Goal: Information Seeking & Learning: Learn about a topic

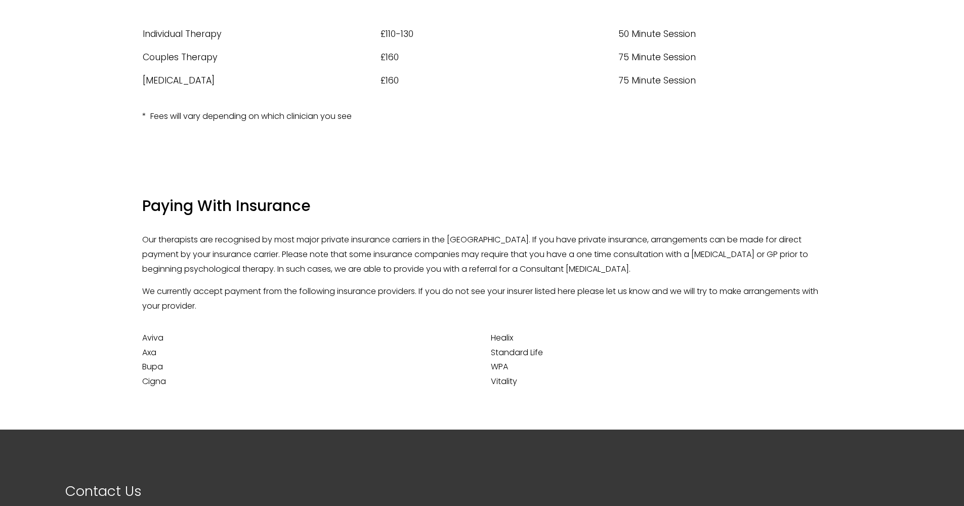
scroll to position [224, 0]
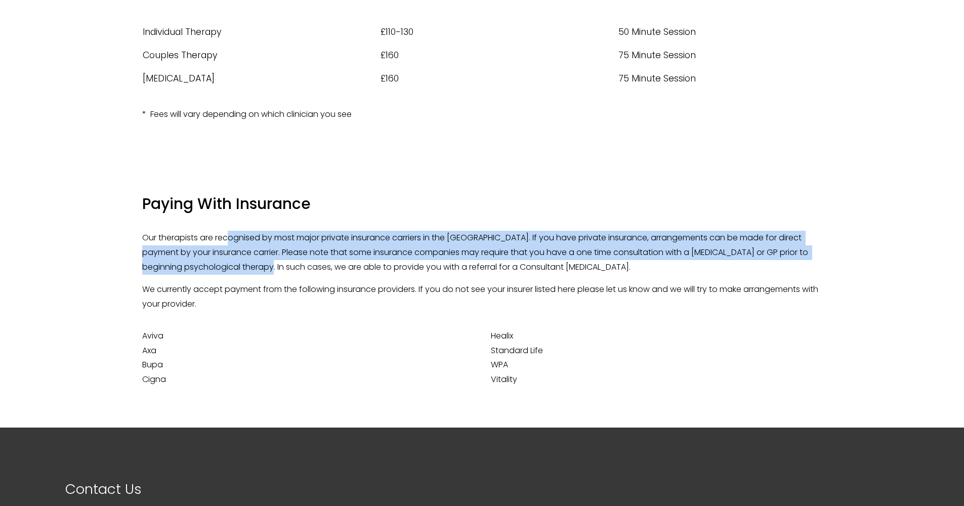
drag, startPoint x: 229, startPoint y: 239, endPoint x: 309, endPoint y: 269, distance: 86.0
click at [309, 269] on p "Our therapists are recognised by most major private insurance carriers in the […" at bounding box center [481, 253] width 679 height 44
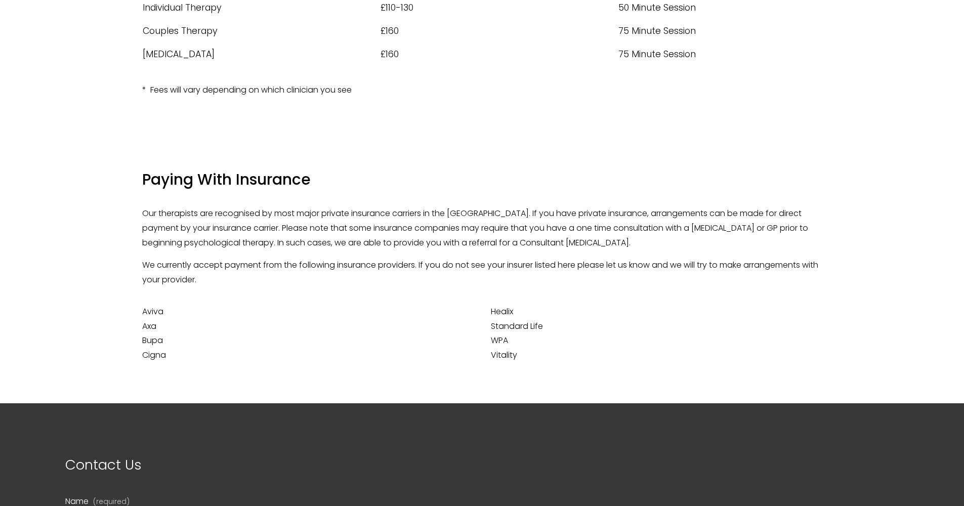
scroll to position [252, 0]
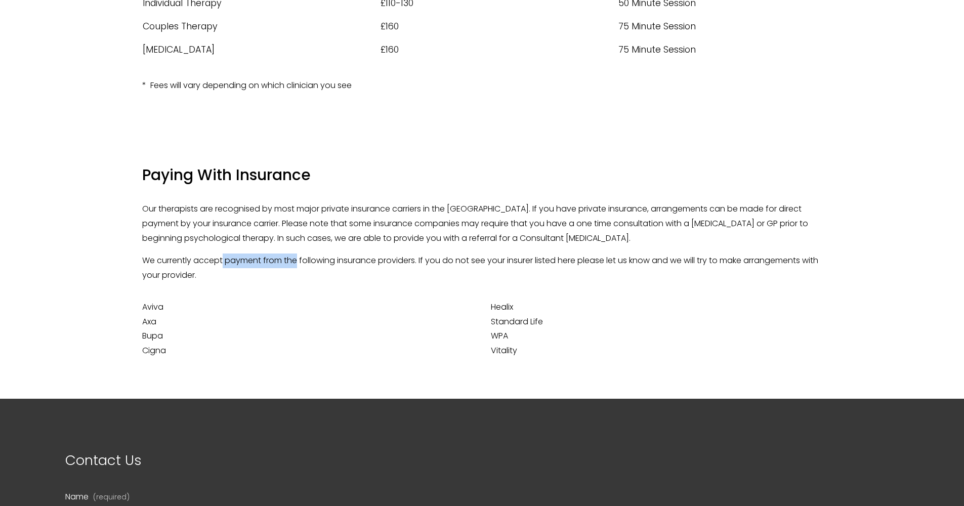
drag, startPoint x: 224, startPoint y: 255, endPoint x: 298, endPoint y: 262, distance: 75.2
click at [298, 262] on p "We currently accept payment from the following insurance providers. If you do n…" at bounding box center [481, 267] width 679 height 29
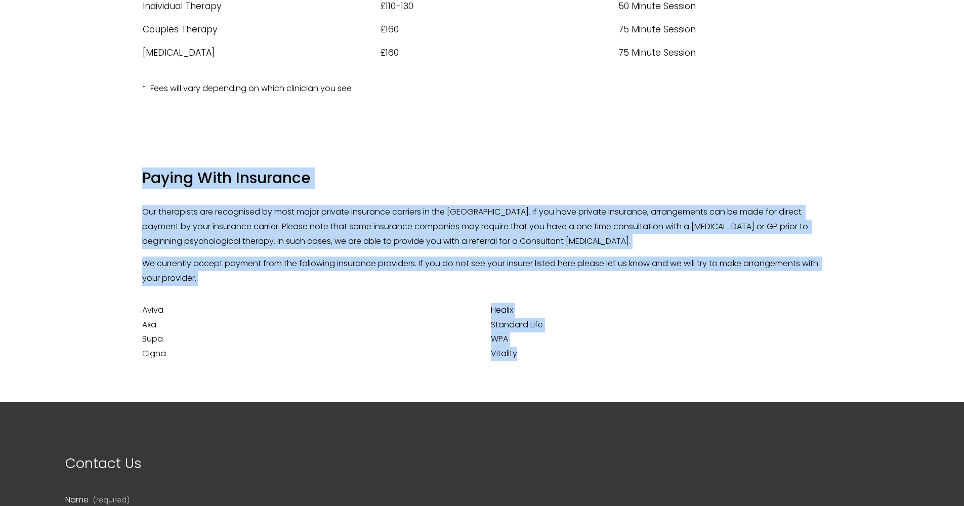
drag, startPoint x: 128, startPoint y: 306, endPoint x: 551, endPoint y: 343, distance: 424.0
click at [551, 343] on div "Paying With Insurance Our therapists are recognised by most major private insur…" at bounding box center [482, 269] width 964 height 266
click at [548, 342] on p "Healix Standard Life WPA Vitality" at bounding box center [656, 332] width 331 height 58
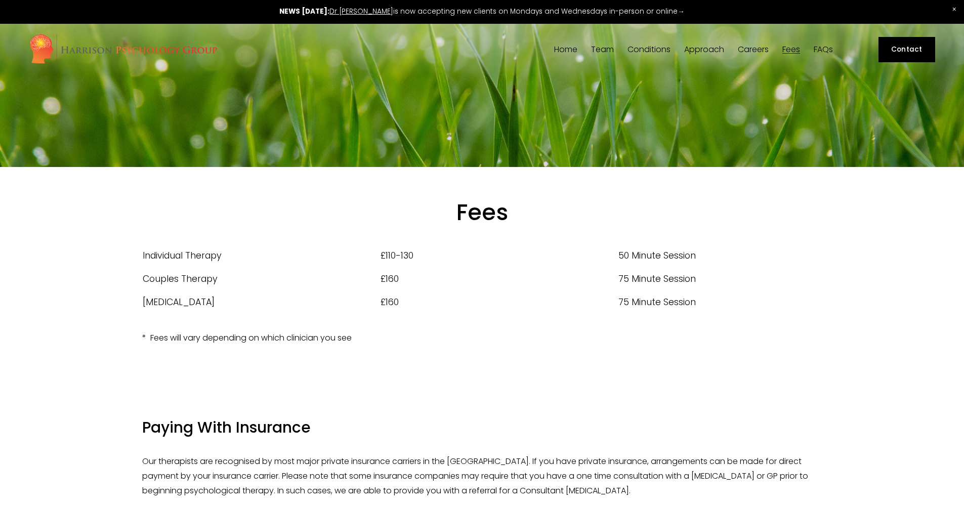
scroll to position [0, 0]
click at [816, 48] on link "FAQs" at bounding box center [822, 50] width 19 height 10
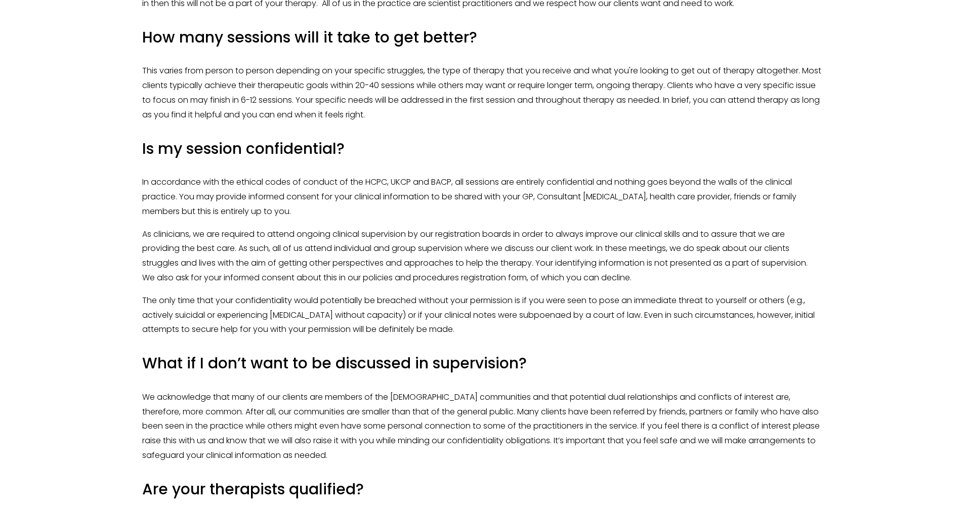
scroll to position [1046, 0]
drag, startPoint x: 419, startPoint y: 73, endPoint x: 446, endPoint y: 109, distance: 44.7
click at [446, 109] on p "This varies from person to person depending on your specific struggles, the typ…" at bounding box center [481, 92] width 679 height 58
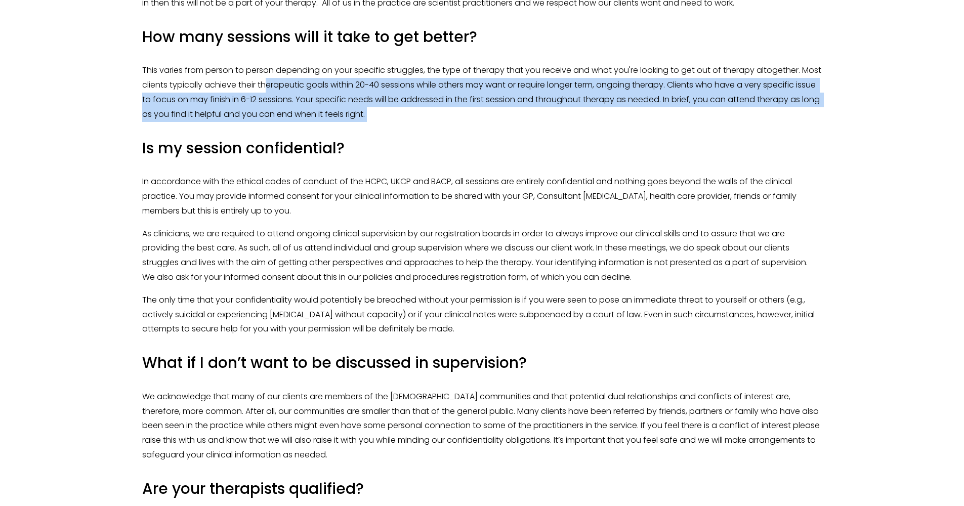
drag, startPoint x: 291, startPoint y: 83, endPoint x: 445, endPoint y: 128, distance: 160.2
click at [445, 128] on div "What does ‘Evidence Based Practice’ mean? There are many different types of the…" at bounding box center [481, 116] width 679 height 886
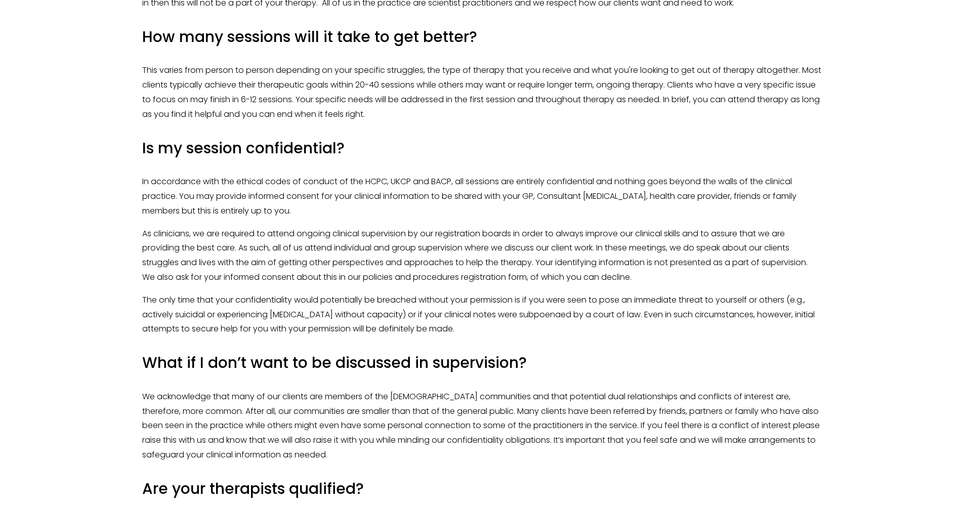
click at [445, 128] on div "What does ‘Evidence Based Practice’ mean? There are many different types of the…" at bounding box center [481, 116] width 679 height 886
drag, startPoint x: 328, startPoint y: 100, endPoint x: 441, endPoint y: 118, distance: 114.2
click at [441, 118] on p "This varies from person to person depending on your specific struggles, the typ…" at bounding box center [481, 92] width 679 height 58
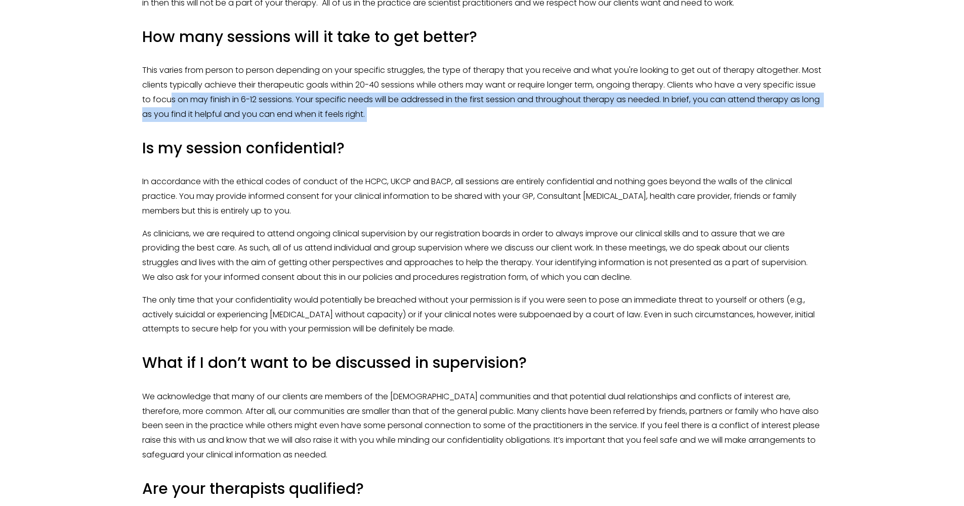
drag, startPoint x: 225, startPoint y: 97, endPoint x: 452, endPoint y: 126, distance: 228.4
click at [452, 126] on div "What does ‘Evidence Based Practice’ mean? There are many different types of the…" at bounding box center [481, 116] width 679 height 886
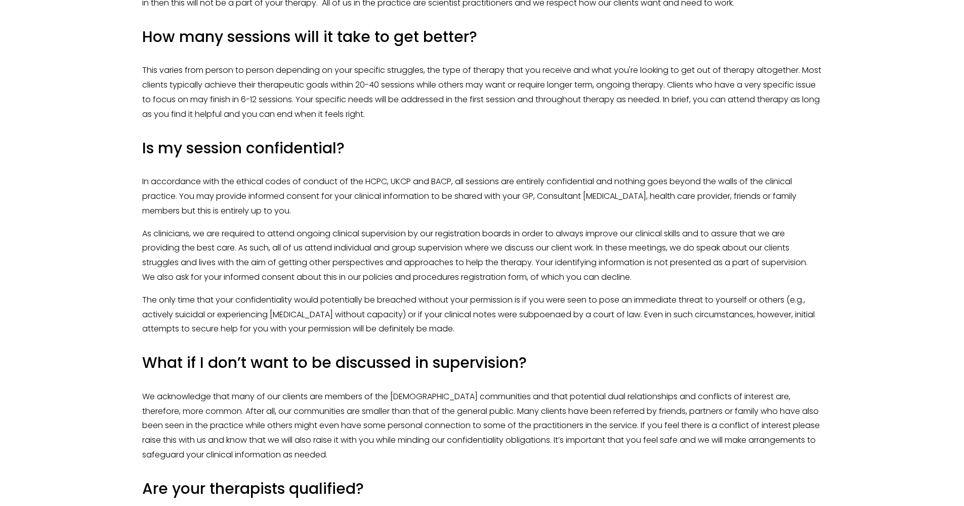
click at [451, 126] on div "What does ‘Evidence Based Practice’ mean? There are many different types of the…" at bounding box center [481, 116] width 679 height 886
drag, startPoint x: 265, startPoint y: 84, endPoint x: 434, endPoint y: 116, distance: 172.4
click at [434, 116] on p "This varies from person to person depending on your specific struggles, the typ…" at bounding box center [481, 92] width 679 height 58
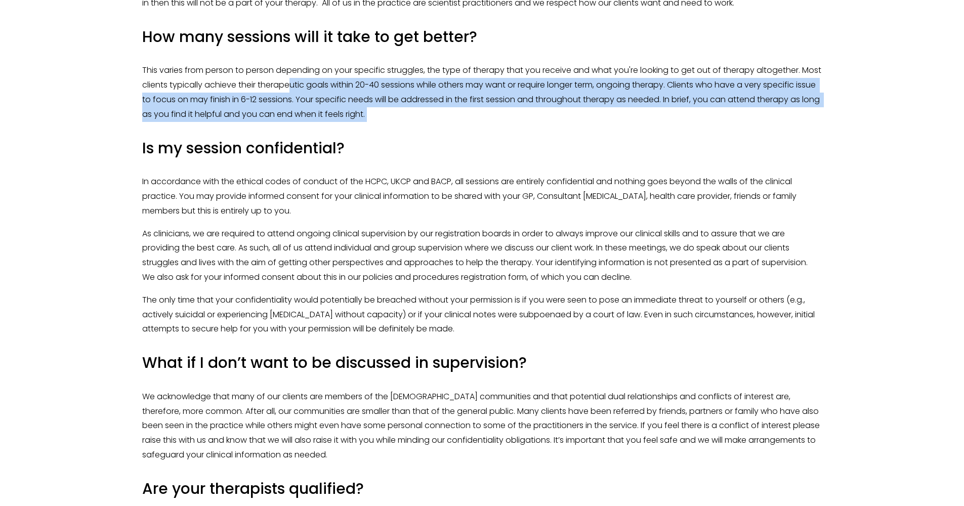
drag, startPoint x: 314, startPoint y: 89, endPoint x: 460, endPoint y: 123, distance: 149.8
click at [460, 123] on div "What does ‘Evidence Based Practice’ mean? There are many different types of the…" at bounding box center [481, 116] width 679 height 886
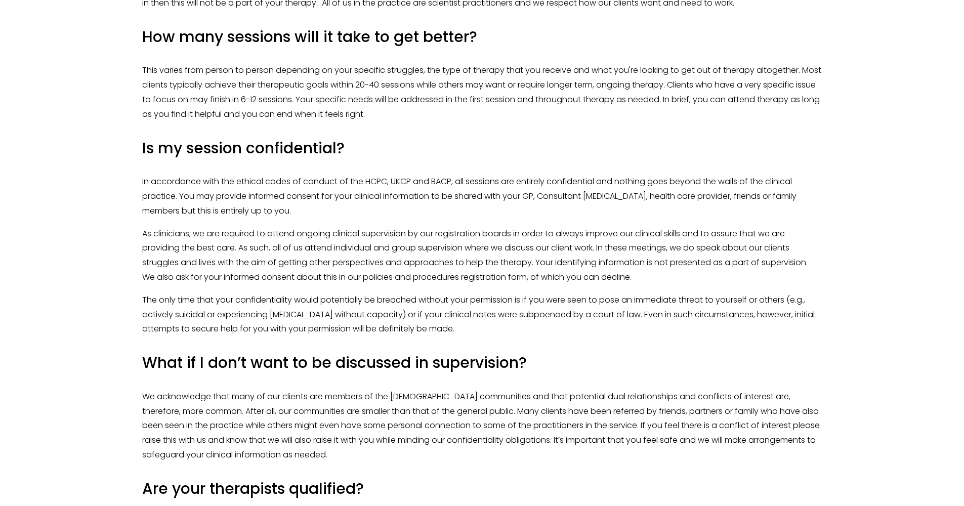
click at [459, 123] on div "What does ‘Evidence Based Practice’ mean? There are many different types of the…" at bounding box center [481, 116] width 679 height 886
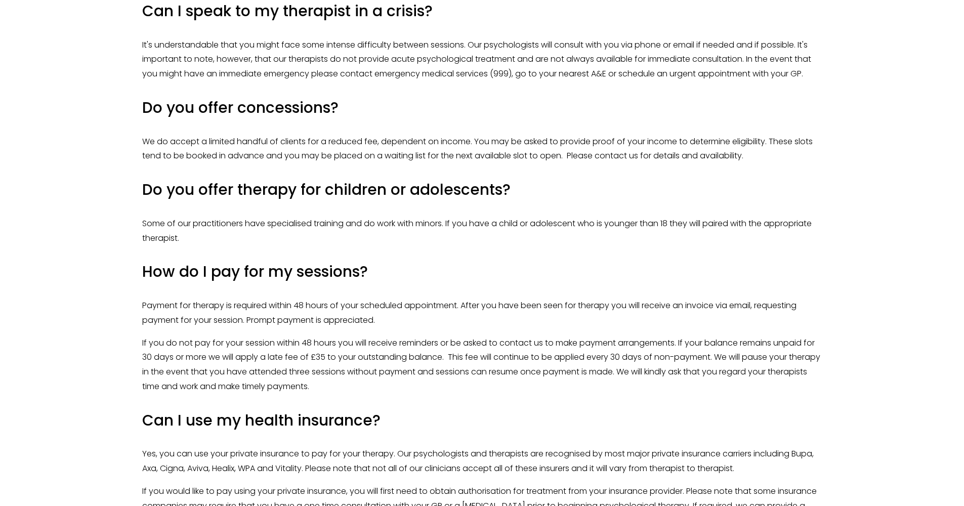
scroll to position [1764, 0]
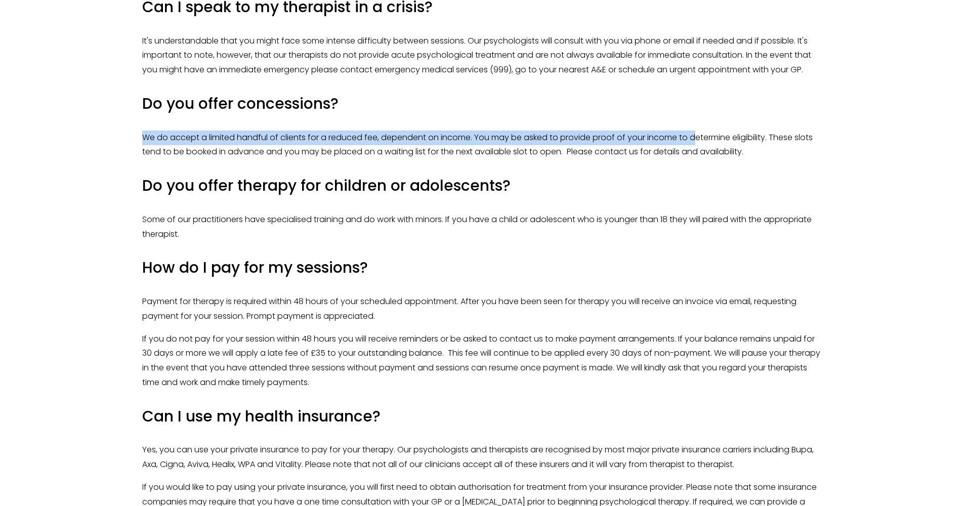
drag, startPoint x: 418, startPoint y: 116, endPoint x: 700, endPoint y: 123, distance: 281.8
click at [700, 123] on div "Can your therapists prescribe medication? Our psychologists do not directly pre…" at bounding box center [481, 312] width 679 height 824
click at [700, 131] on p "We do accept a limited handful of clients for a reduced fee, dependent on incom…" at bounding box center [481, 145] width 679 height 29
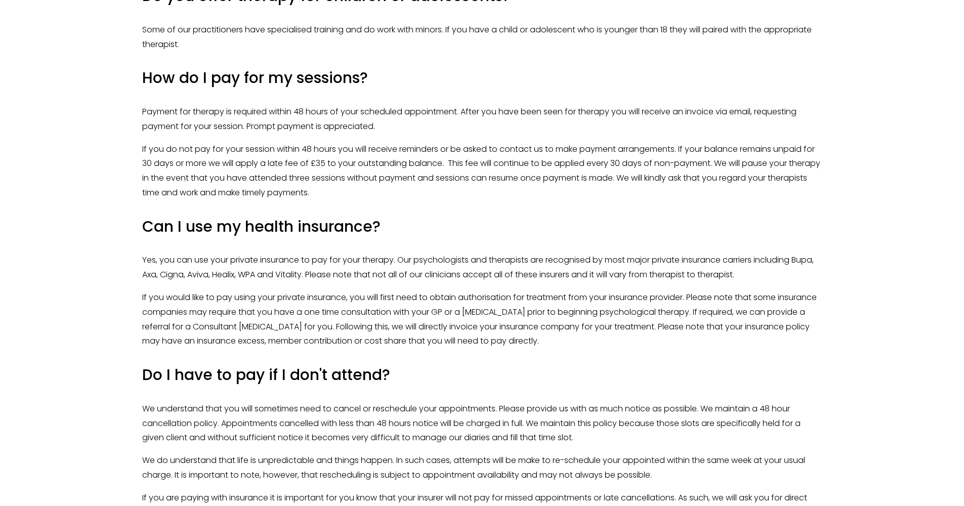
scroll to position [1959, 0]
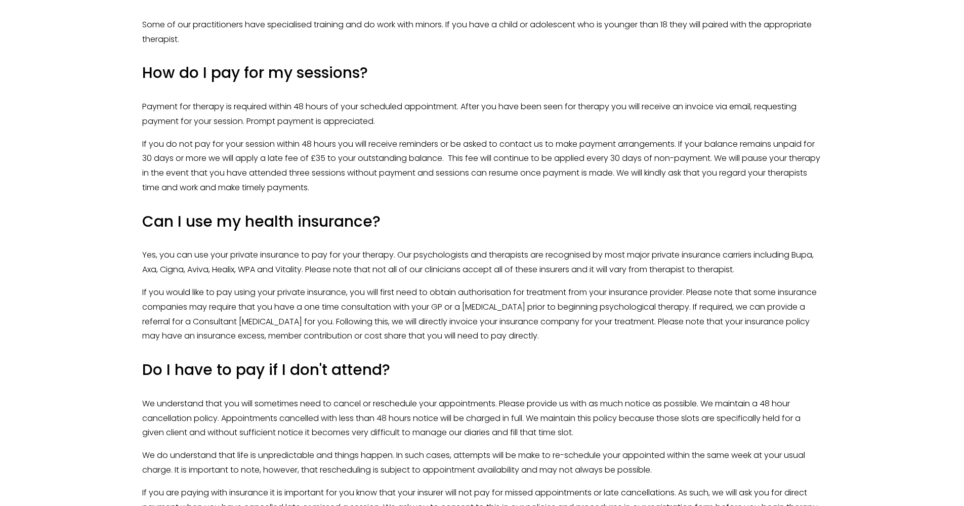
drag, startPoint x: 319, startPoint y: 103, endPoint x: 431, endPoint y: 110, distance: 112.5
click at [431, 110] on p "Payment for therapy is required within 48 hours of your scheduled appointment. …" at bounding box center [481, 114] width 679 height 29
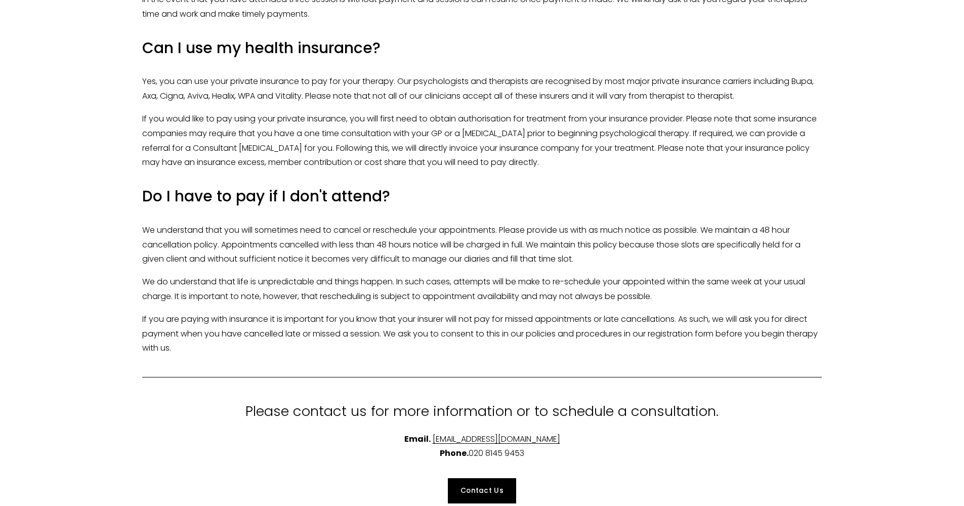
scroll to position [2135, 0]
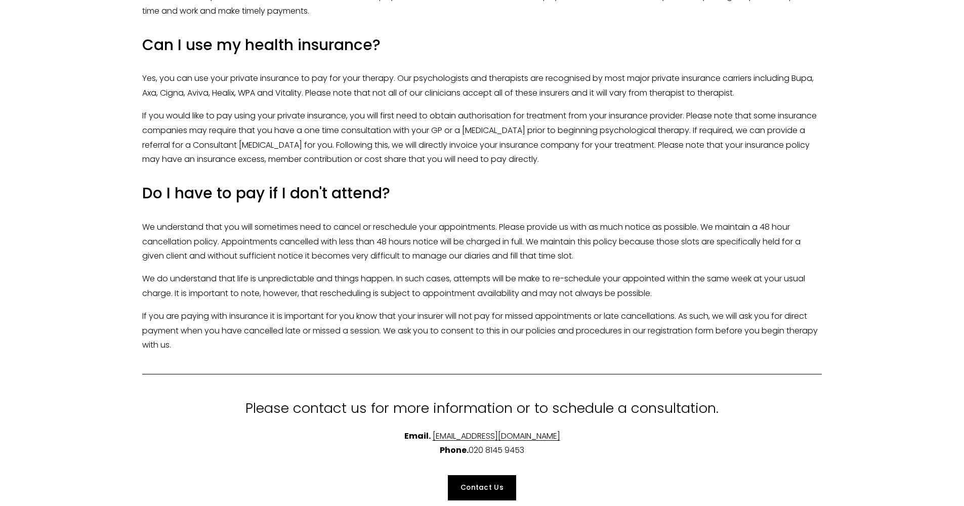
drag, startPoint x: 252, startPoint y: 209, endPoint x: 609, endPoint y: 237, distance: 357.2
click at [609, 237] on p "We understand that you will sometimes need to cancel or reschedule your appoint…" at bounding box center [481, 242] width 679 height 44
drag, startPoint x: 514, startPoint y: 183, endPoint x: 587, endPoint y: 231, distance: 87.1
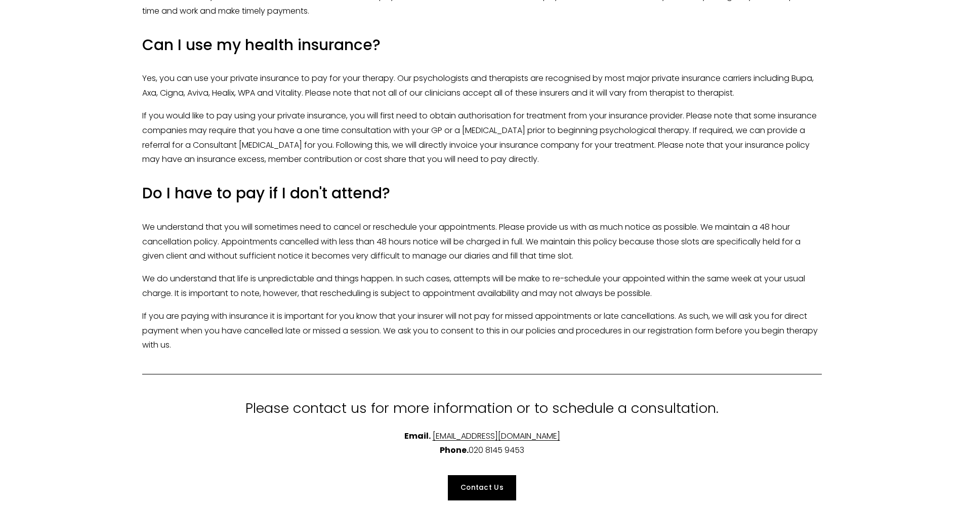
click at [586, 231] on p "We understand that you will sometimes need to cancel or reschedule your appoint…" at bounding box center [481, 242] width 679 height 44
drag, startPoint x: 203, startPoint y: 218, endPoint x: 610, endPoint y: 234, distance: 407.0
click at [610, 234] on p "We understand that you will sometimes need to cancel or reschedule your appoint…" at bounding box center [481, 242] width 679 height 44
click at [609, 234] on p "We understand that you will sometimes need to cancel or reschedule your appoint…" at bounding box center [481, 242] width 679 height 44
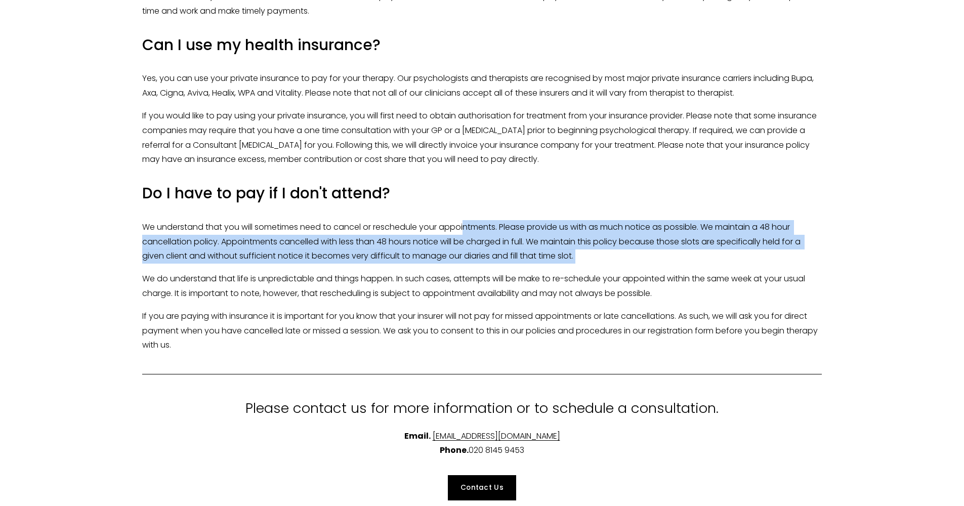
drag, startPoint x: 467, startPoint y: 209, endPoint x: 601, endPoint y: 247, distance: 139.0
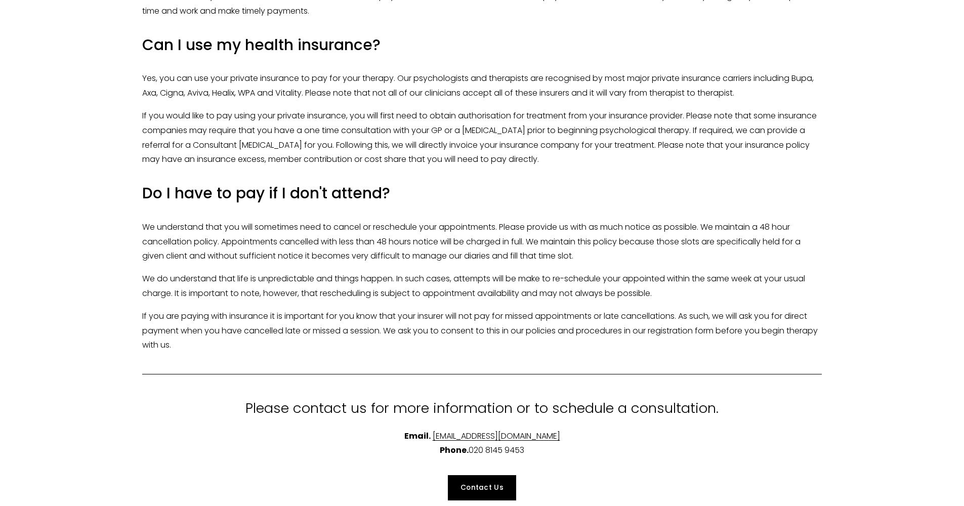
drag, startPoint x: 593, startPoint y: 232, endPoint x: 608, endPoint y: 239, distance: 16.3
click at [608, 239] on p "We understand that you will sometimes need to cancel or reschedule your appoint…" at bounding box center [481, 242] width 679 height 44
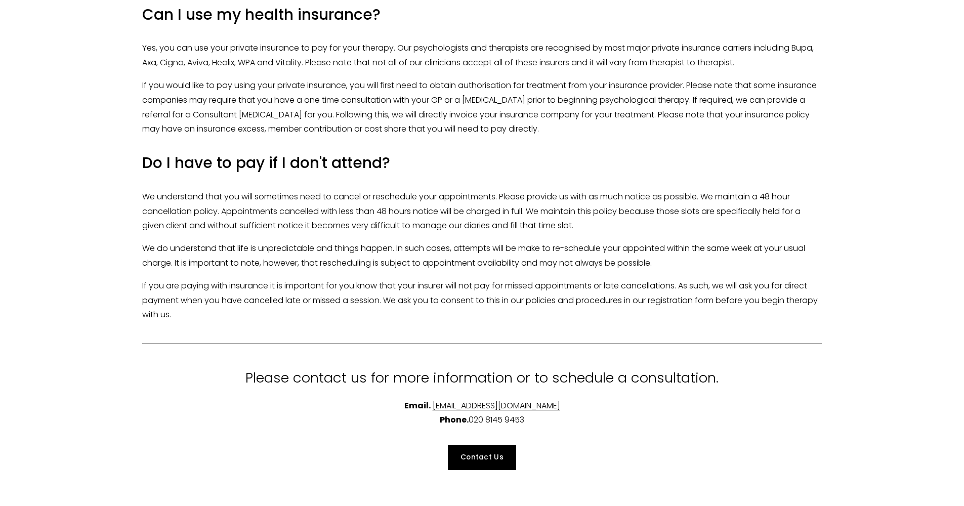
scroll to position [2168, 0]
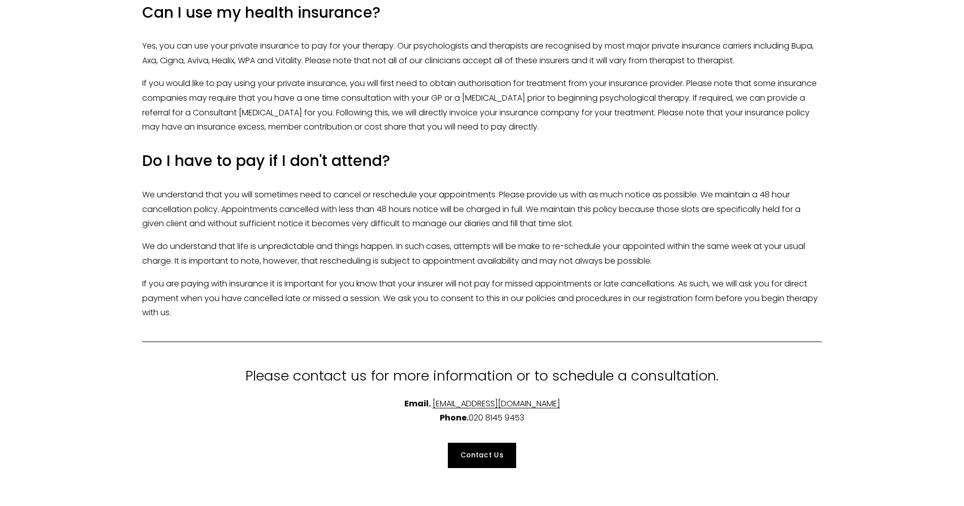
drag, startPoint x: 191, startPoint y: 223, endPoint x: 676, endPoint y: 239, distance: 485.4
click at [676, 239] on p "We do understand that life is unpredictable and things happen. In such cases, a…" at bounding box center [481, 253] width 679 height 29
